Goal: Information Seeking & Learning: Learn about a topic

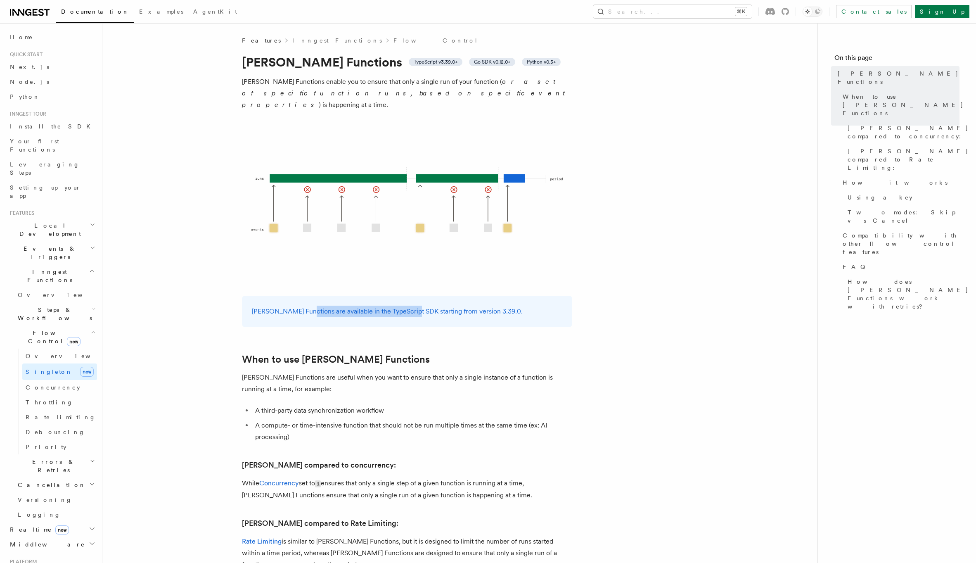
drag, startPoint x: 315, startPoint y: 301, endPoint x: 409, endPoint y: 299, distance: 94.1
click at [409, 305] on p "[PERSON_NAME] Functions are available in the TypeScript SDK starting from versi…" at bounding box center [407, 311] width 310 height 12
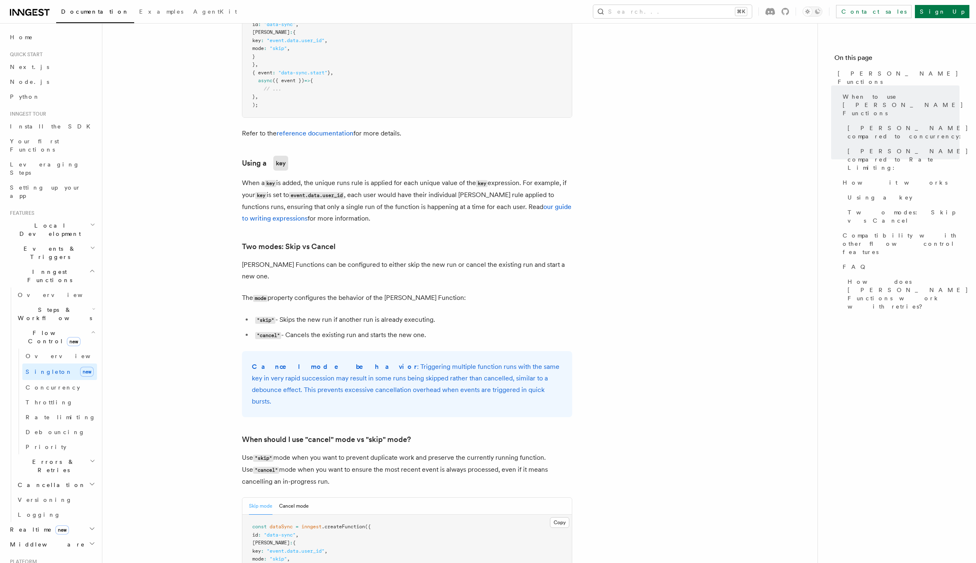
scroll to position [1226, 0]
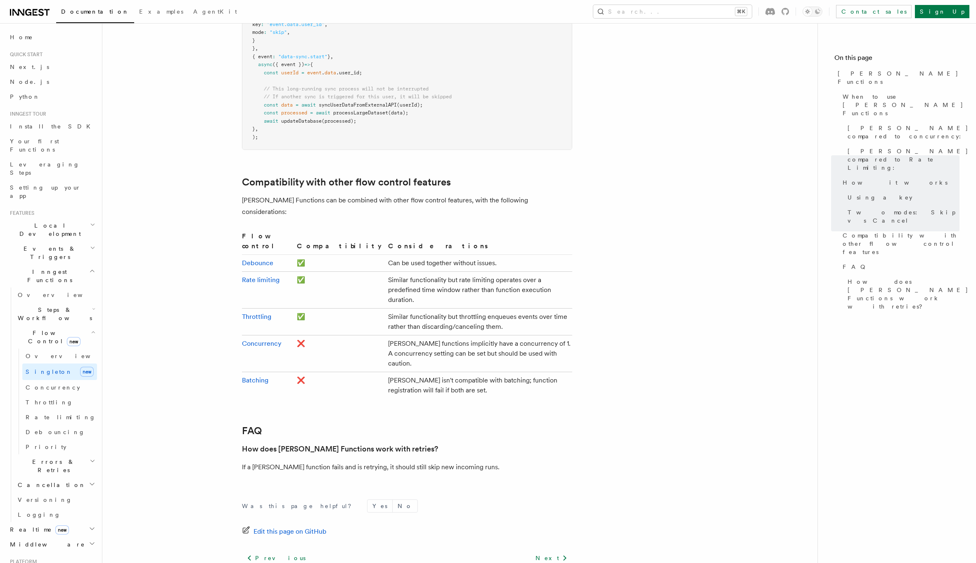
click at [295, 461] on p "If a [PERSON_NAME] function fails and is retrying, it should still skip new inc…" at bounding box center [407, 467] width 330 height 12
click at [325, 461] on p "If a [PERSON_NAME] function fails and is retrying, it should still skip new inc…" at bounding box center [407, 467] width 330 height 12
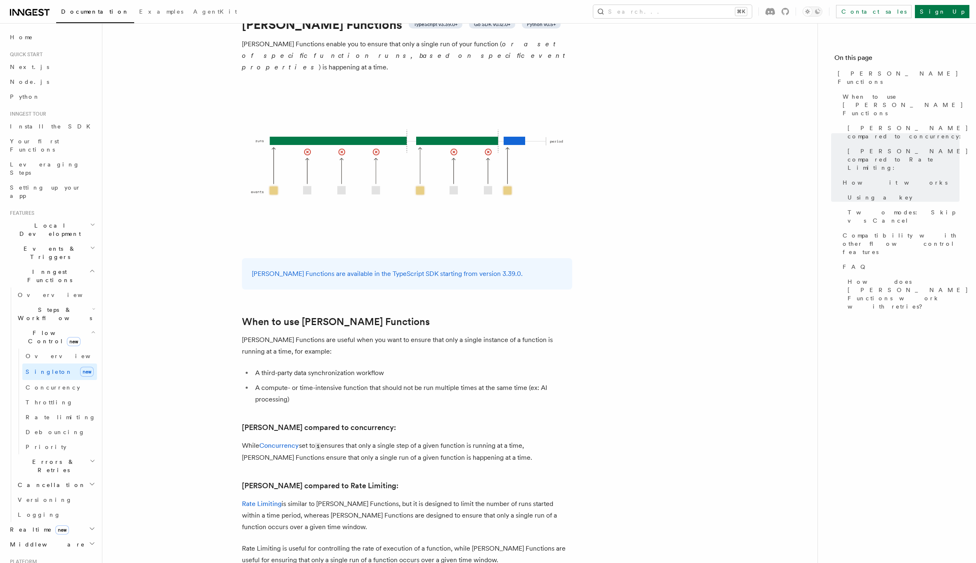
scroll to position [0, 0]
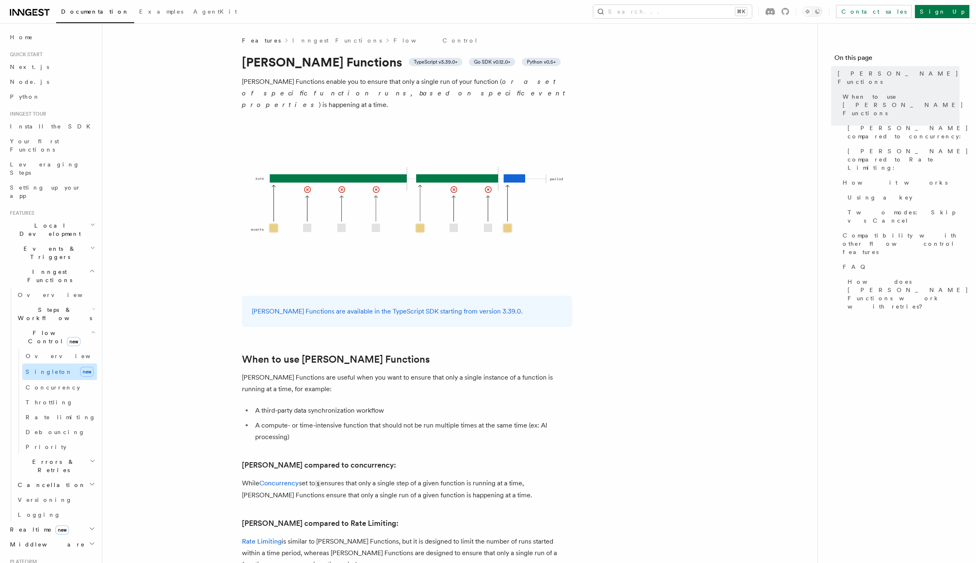
click at [91, 367] on span "new" at bounding box center [87, 372] width 14 height 10
